Goal: Submit feedback/report problem

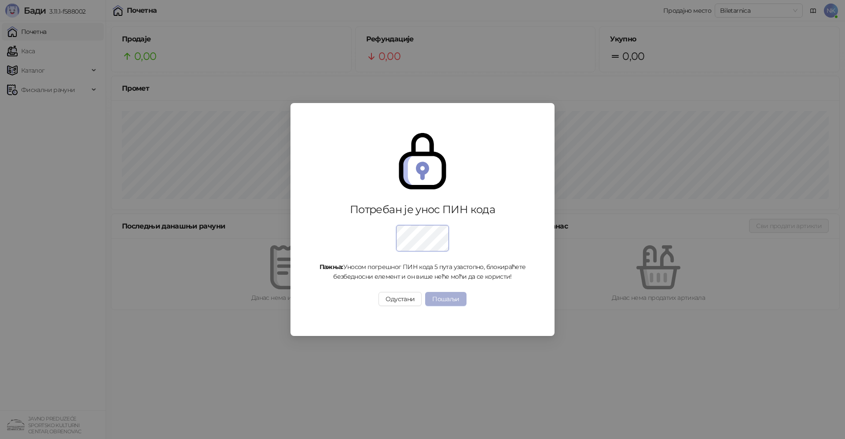
click at [450, 299] on button "Пошаљи" at bounding box center [445, 299] width 41 height 14
click at [451, 299] on button "Пошаљи" at bounding box center [445, 299] width 41 height 14
